Goal: Information Seeking & Learning: Learn about a topic

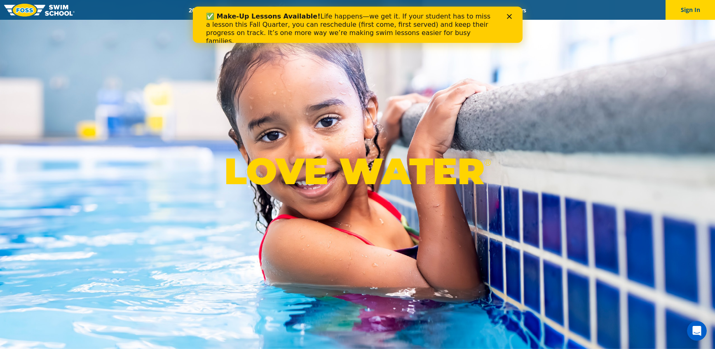
click at [68, 10] on img at bounding box center [39, 10] width 70 height 13
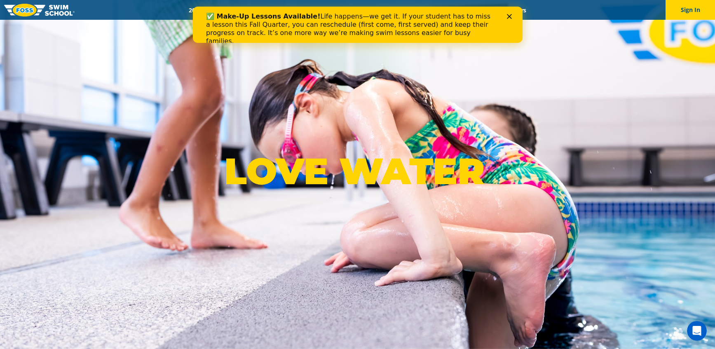
click at [160, 48] on div "LOVE WATER ®" at bounding box center [357, 174] width 715 height 349
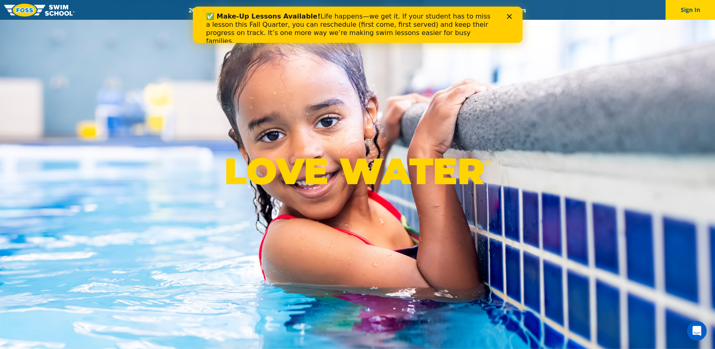
click at [509, 15] on icon "Close" at bounding box center [508, 16] width 5 height 5
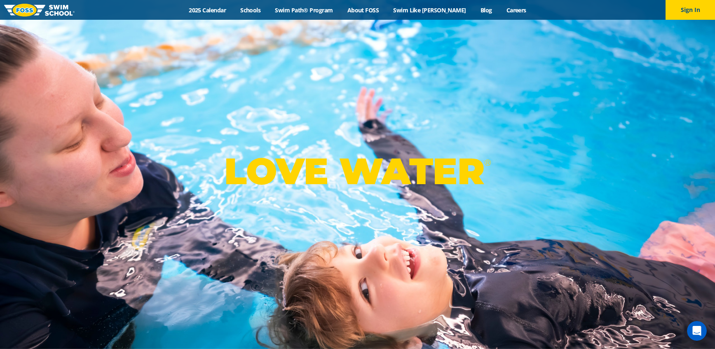
click at [224, 3] on div "Menu 2025 Calendar Schools Swim Path® Program About FOSS Swim Like Regan Blog C…" at bounding box center [357, 10] width 715 height 20
click at [222, 10] on link "2025 Calendar" at bounding box center [207, 10] width 51 height 8
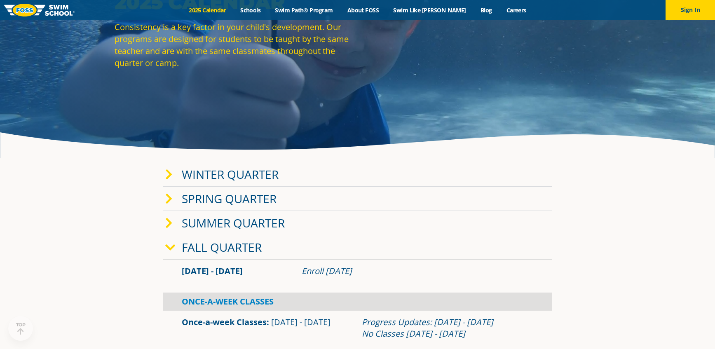
scroll to position [87, 0]
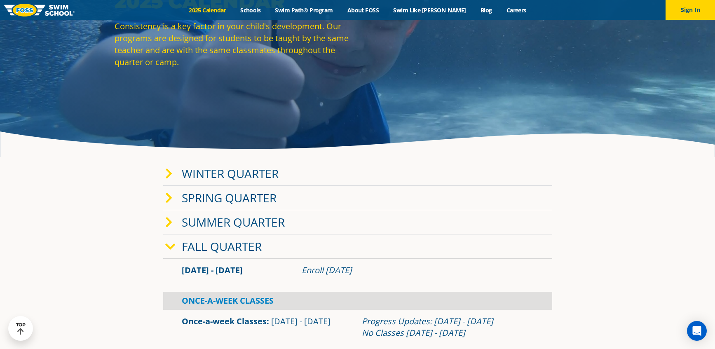
click at [263, 175] on link "Winter Quarter" at bounding box center [230, 174] width 97 height 16
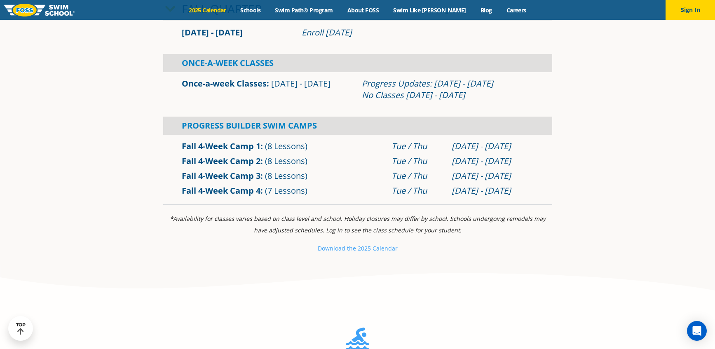
scroll to position [263, 0]
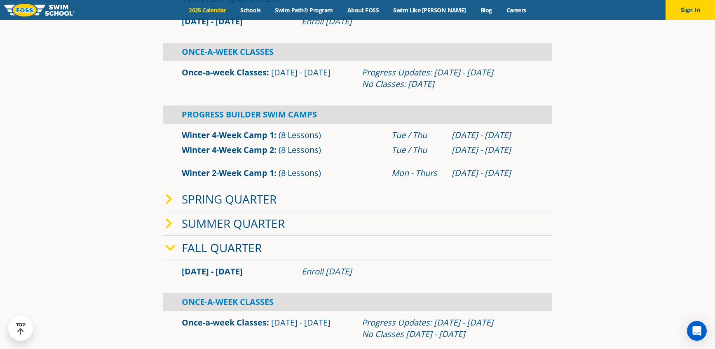
click at [239, 252] on link "Fall Quarter" at bounding box center [222, 248] width 80 height 16
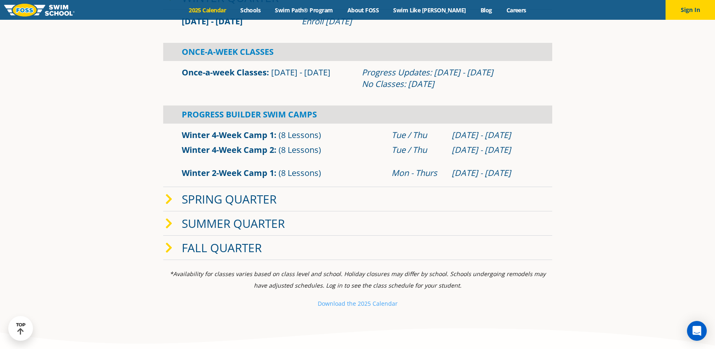
click at [245, 252] on link "Fall Quarter" at bounding box center [222, 248] width 80 height 16
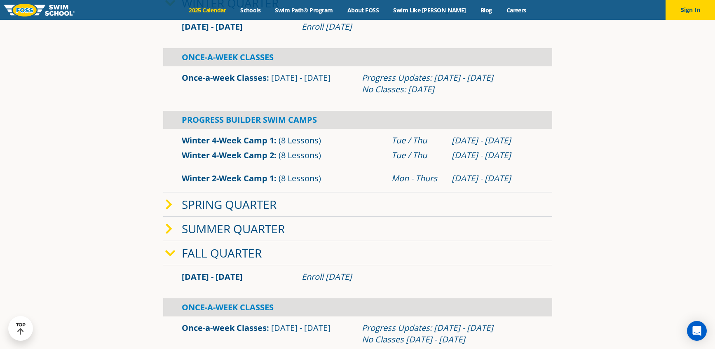
scroll to position [244, 0]
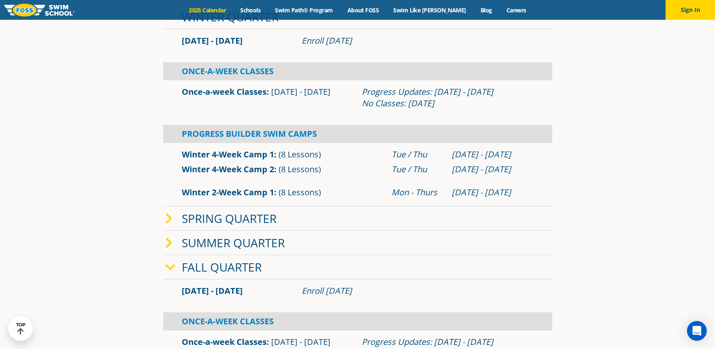
click at [167, 241] on icon at bounding box center [168, 243] width 7 height 12
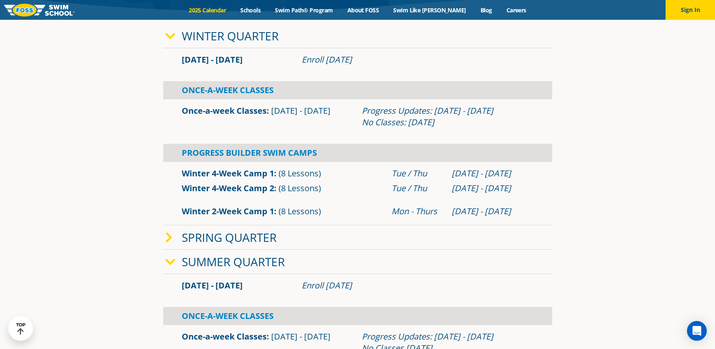
scroll to position [209, 0]
